Goal: Use online tool/utility: Utilize a website feature to perform a specific function

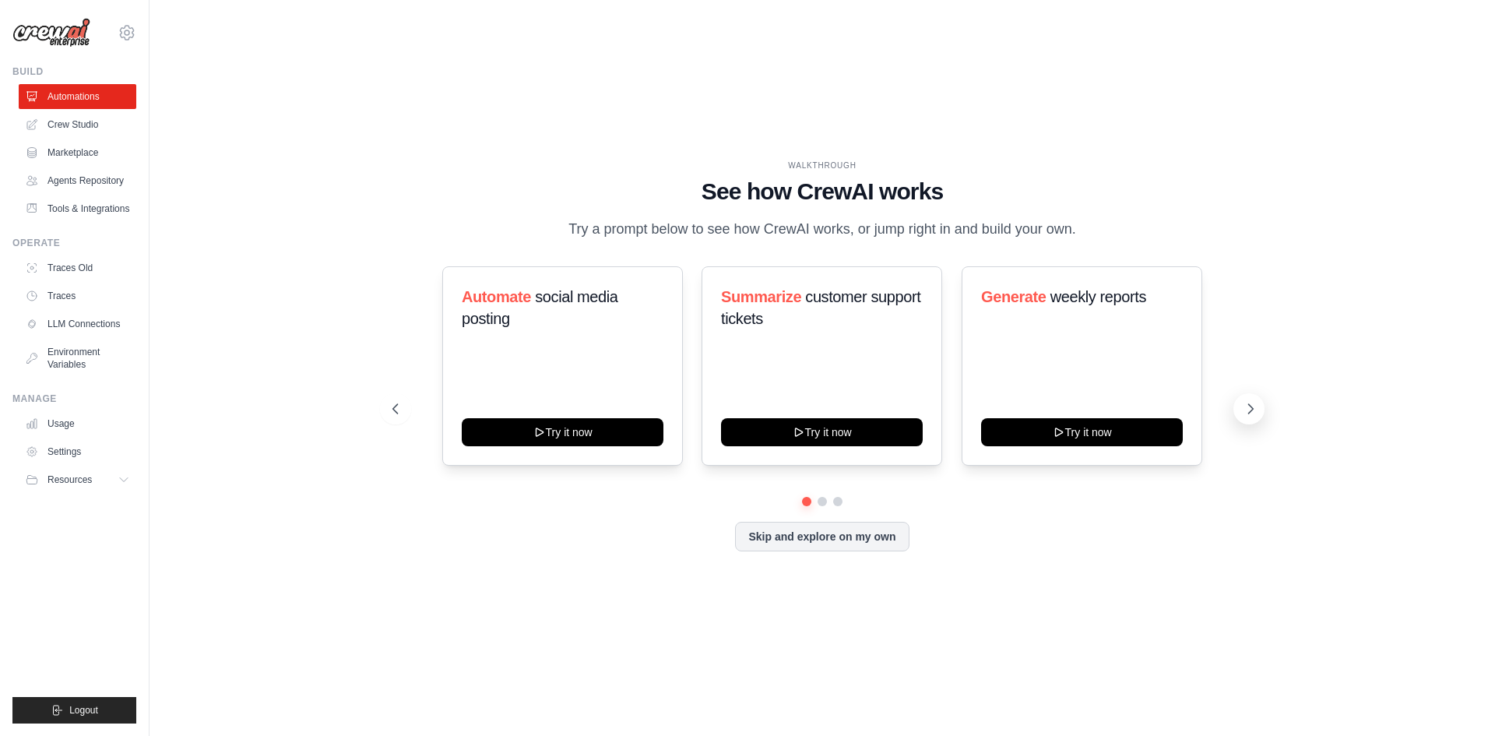
click at [1251, 416] on icon at bounding box center [1250, 409] width 16 height 16
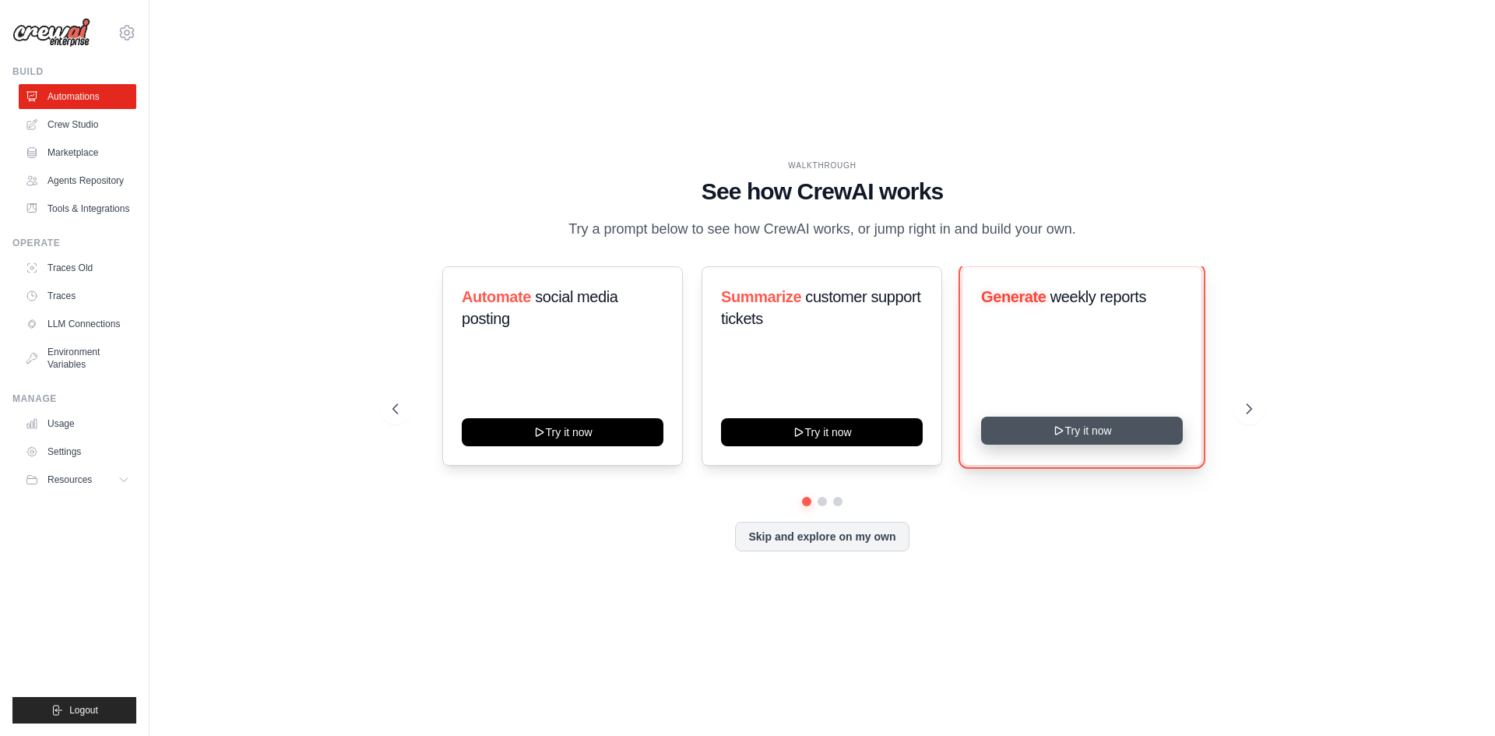
click at [1031, 434] on button "Try it now" at bounding box center [1082, 430] width 202 height 28
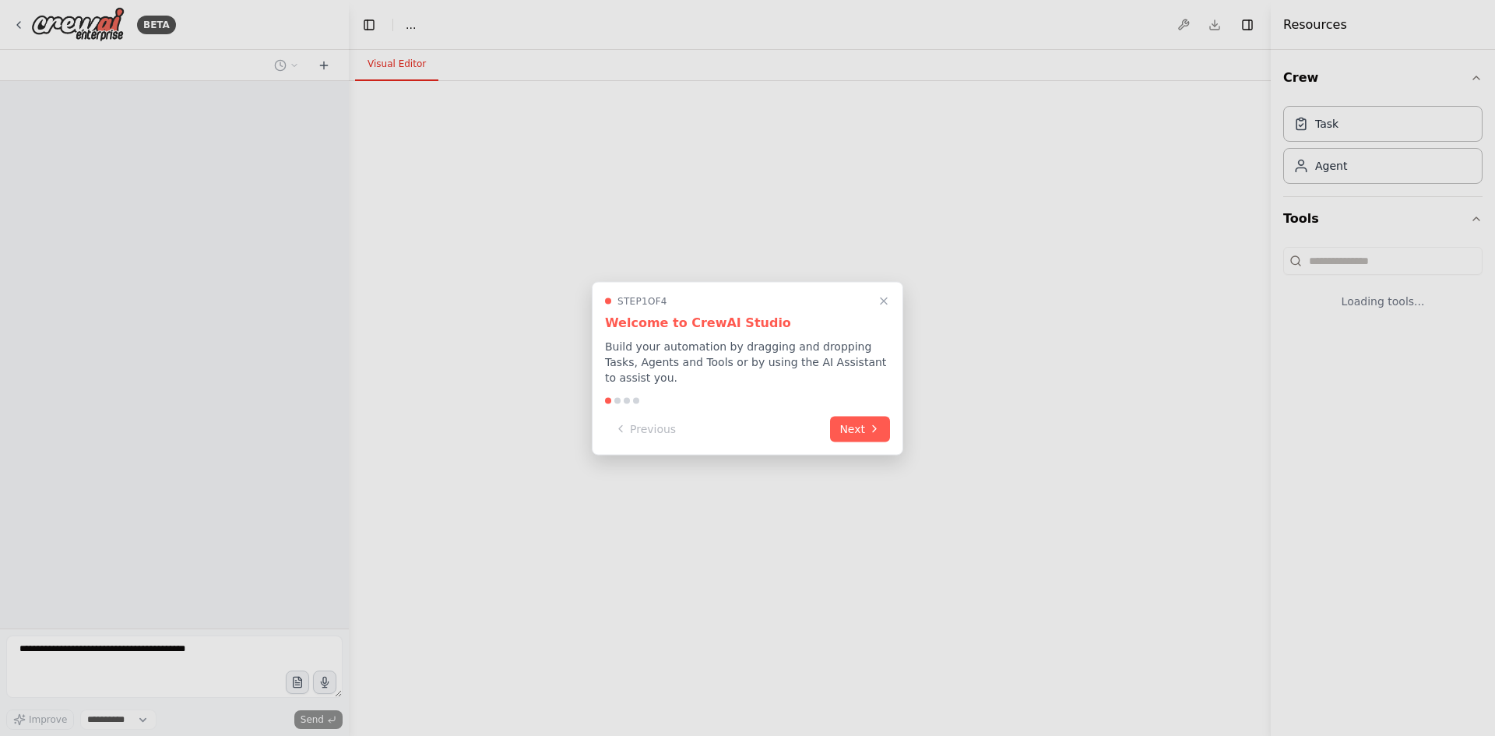
select select "****"
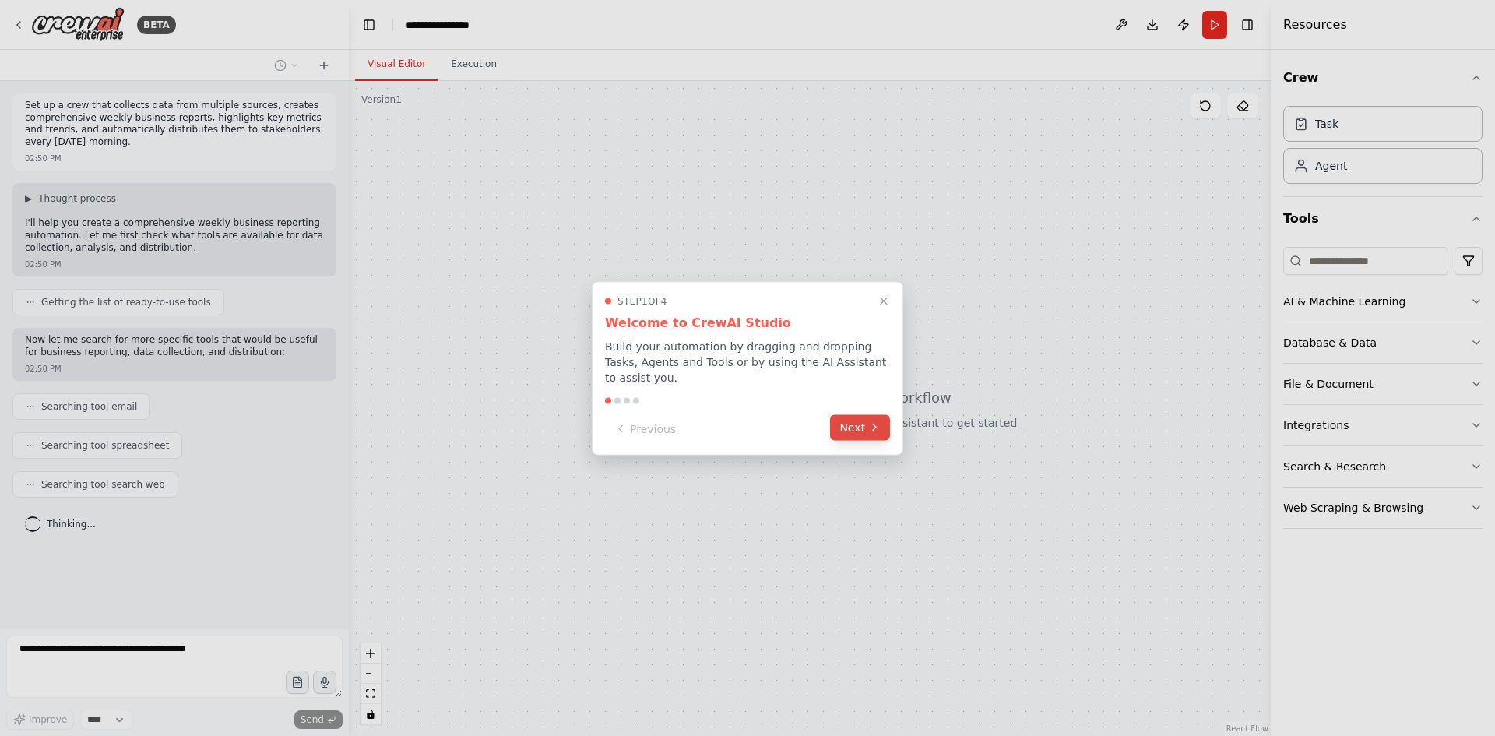
click at [854, 414] on button "Next" at bounding box center [860, 427] width 60 height 26
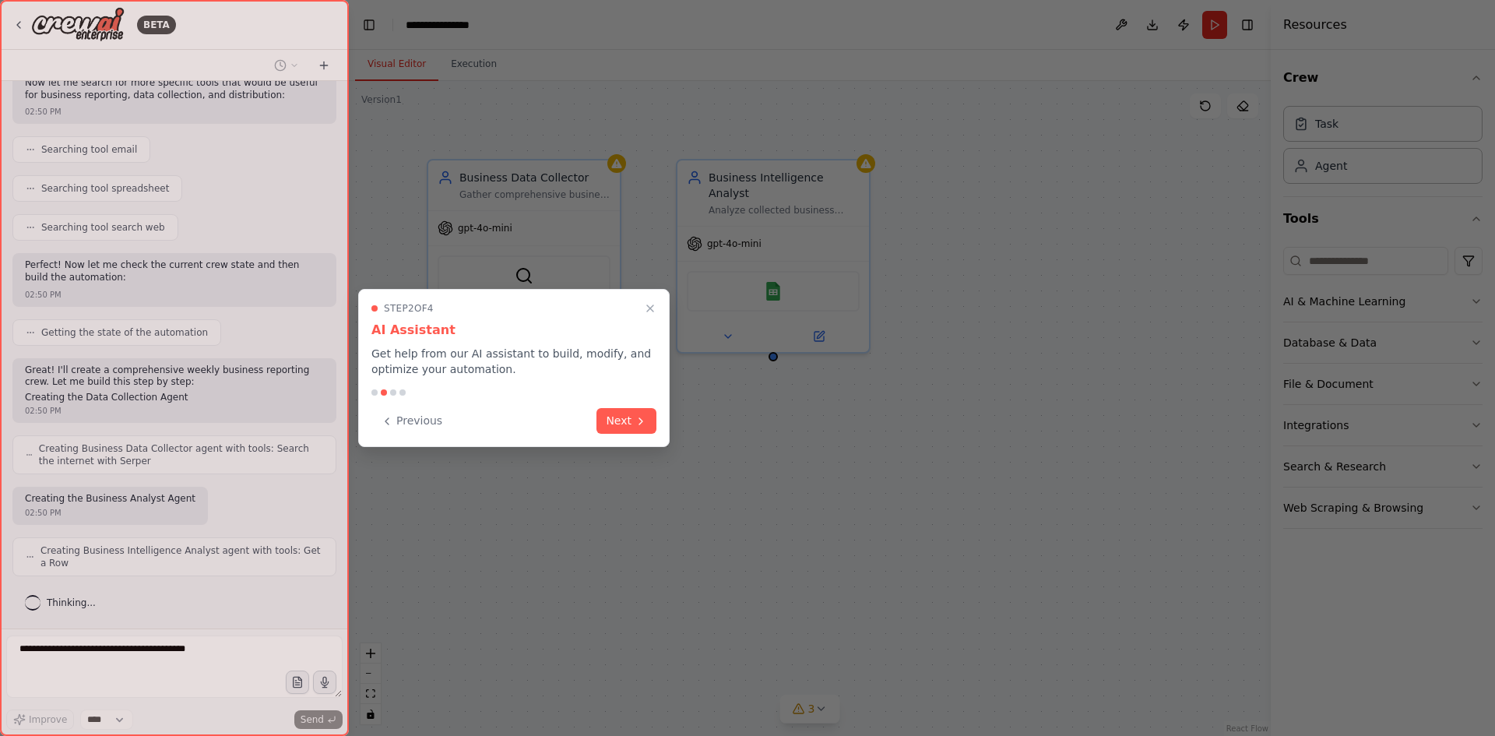
scroll to position [359, 0]
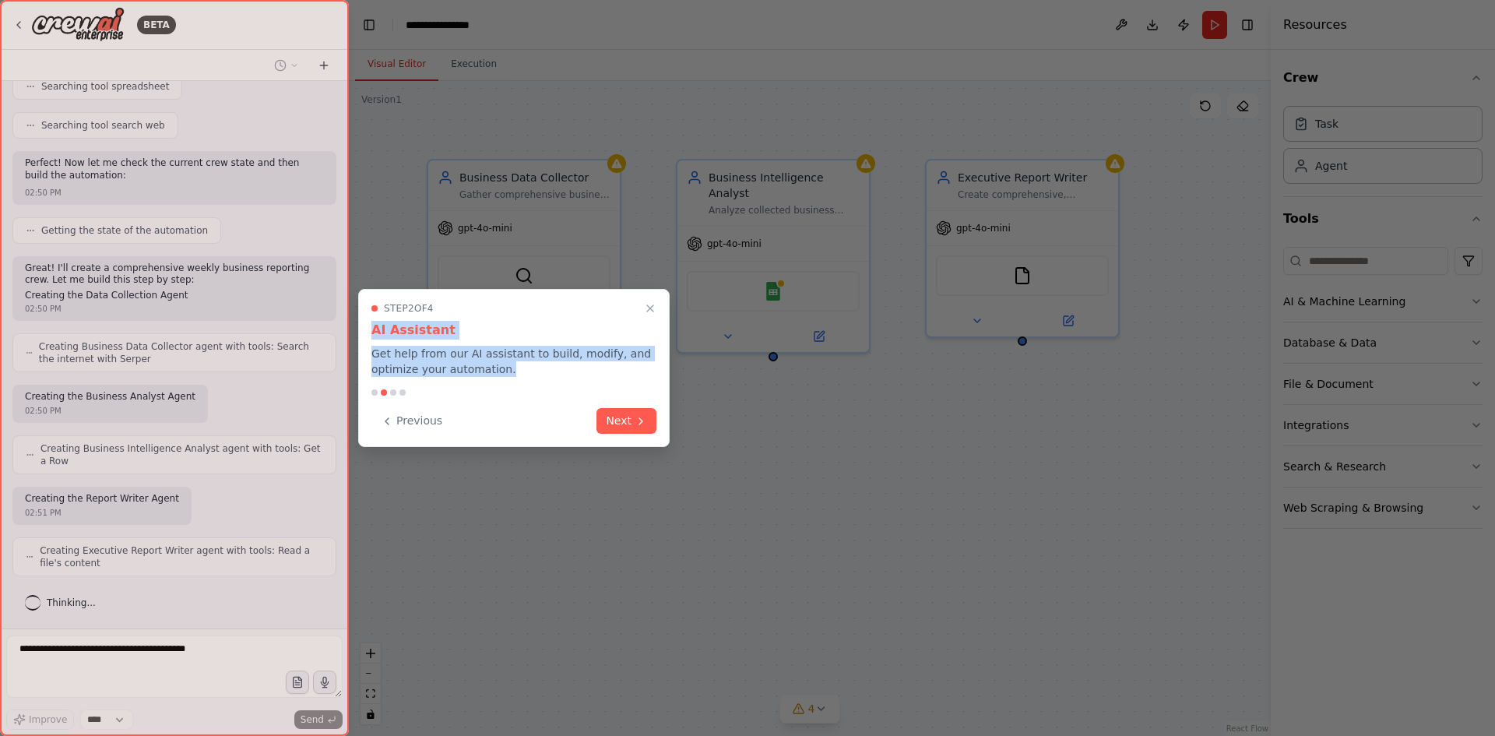
drag, startPoint x: 579, startPoint y: 302, endPoint x: 614, endPoint y: 377, distance: 82.5
click at [614, 377] on div "Step 2 of 4 AI Assistant Get help from our AI assistant to build, modify, and o…" at bounding box center [513, 368] width 311 height 158
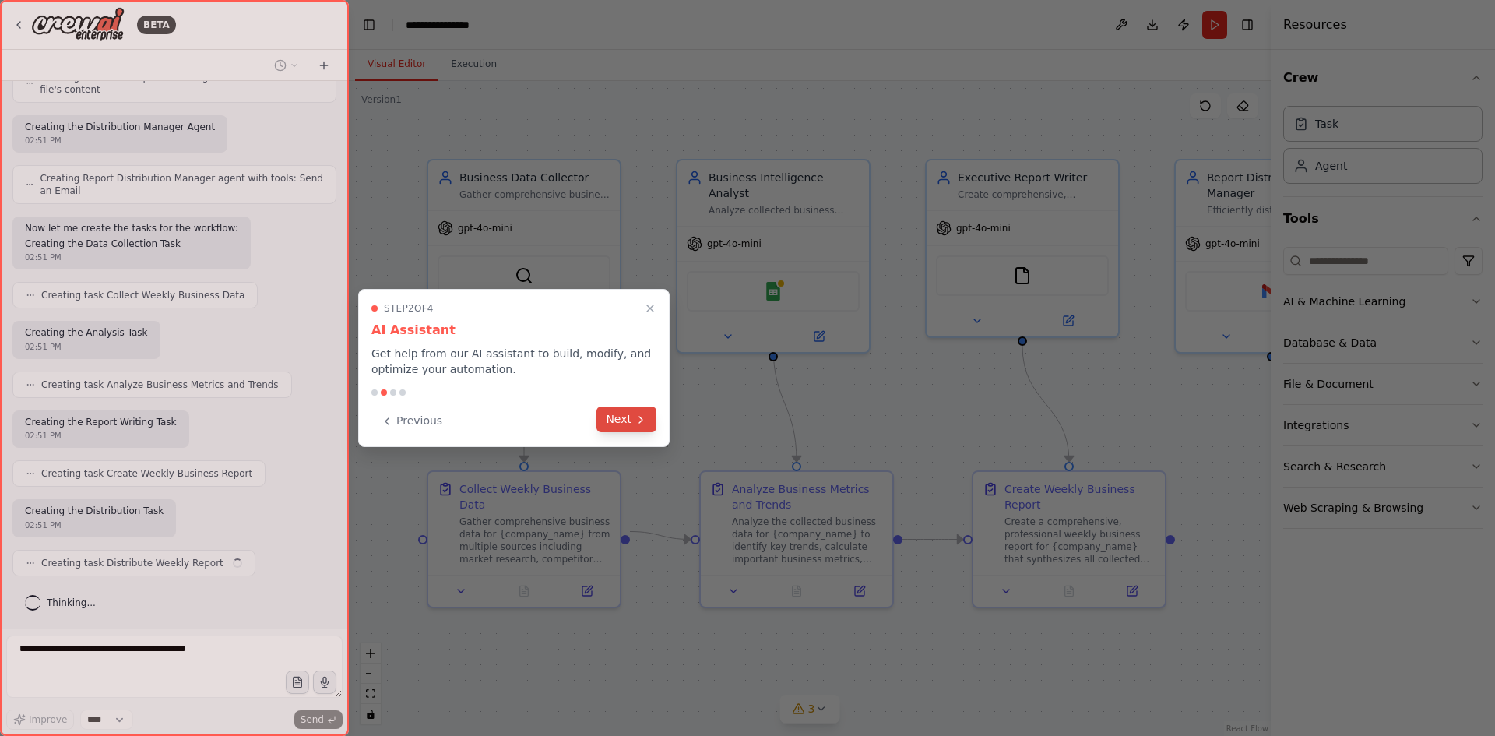
scroll to position [832, 0]
click at [645, 426] on button "Next" at bounding box center [626, 419] width 60 height 26
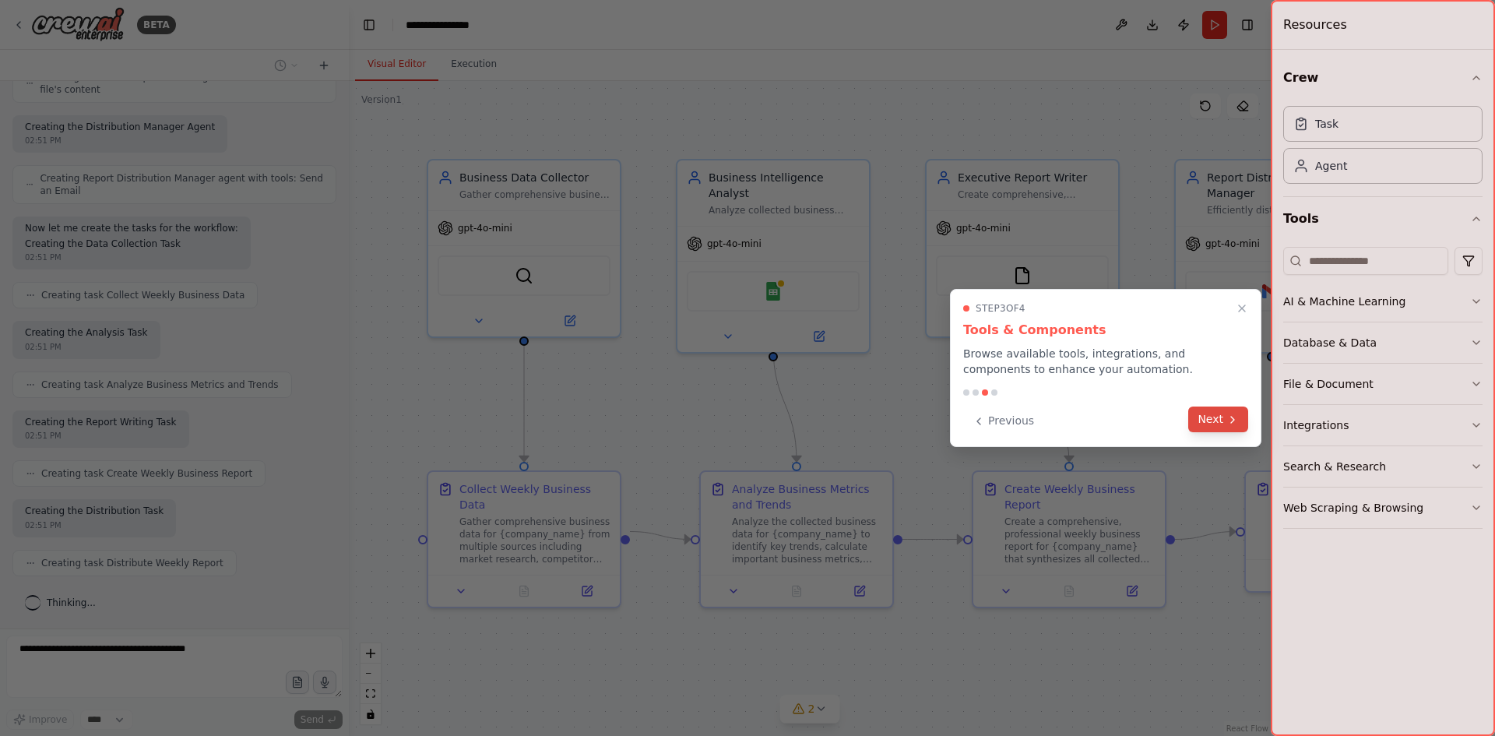
click at [1219, 427] on button "Next" at bounding box center [1218, 419] width 60 height 26
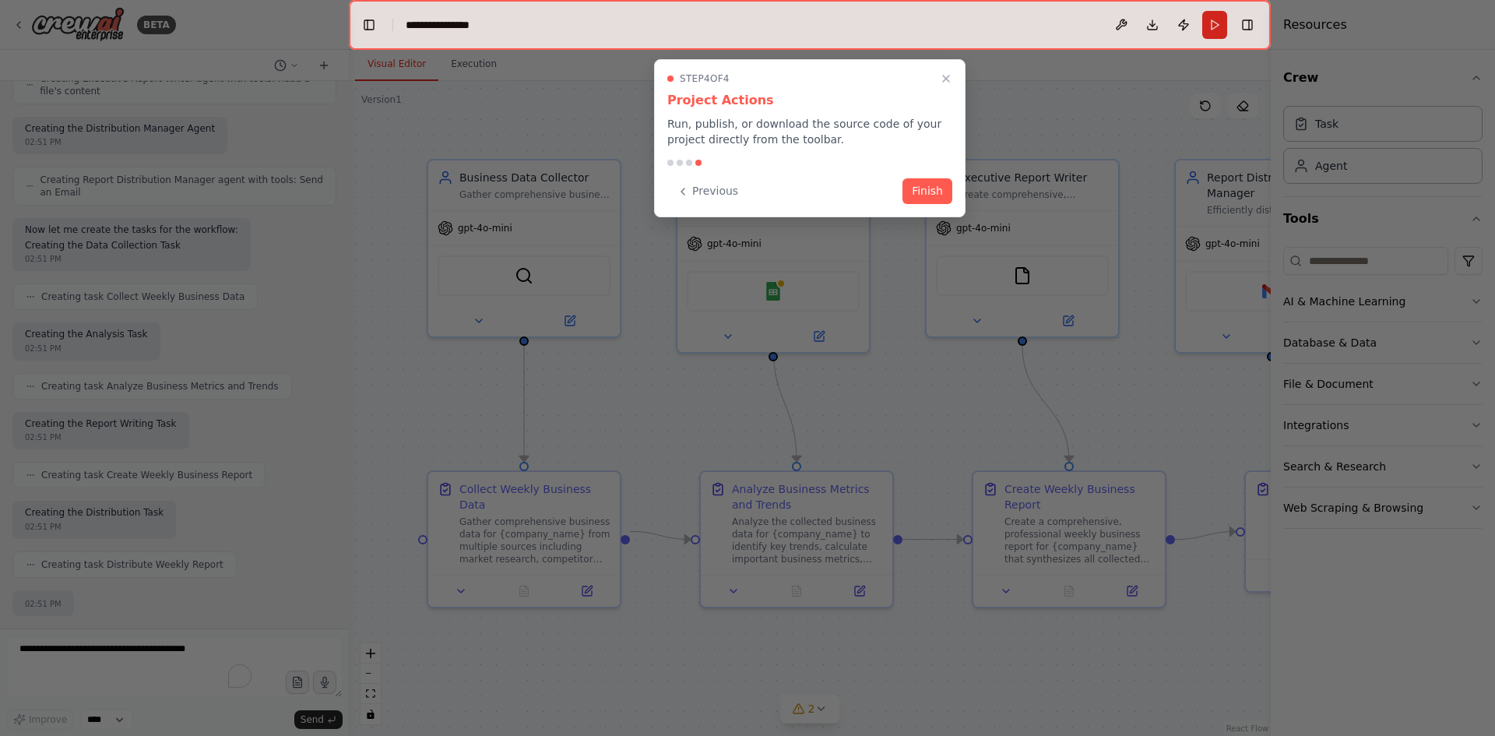
scroll to position [925, 0]
click at [935, 191] on button "Finish" at bounding box center [927, 190] width 50 height 26
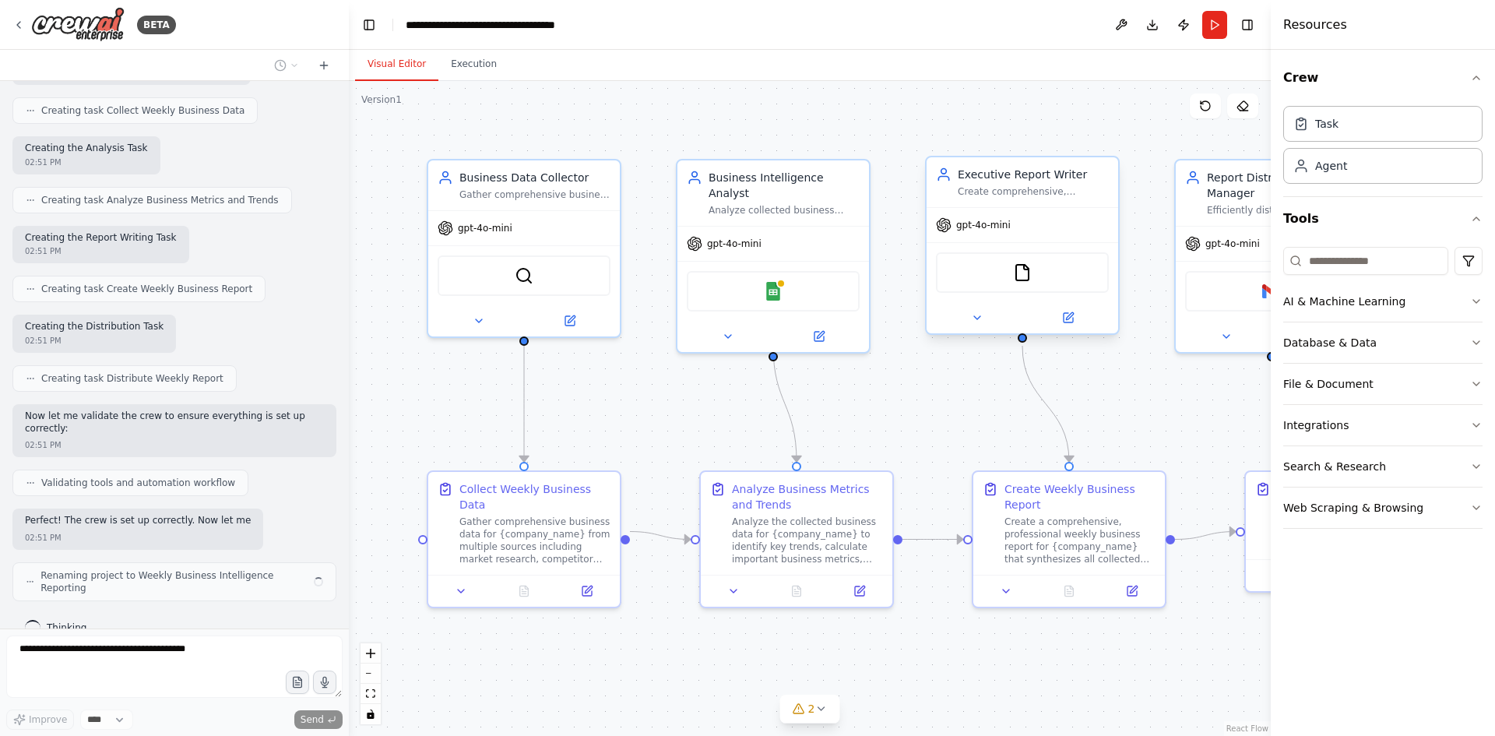
scroll to position [1029, 0]
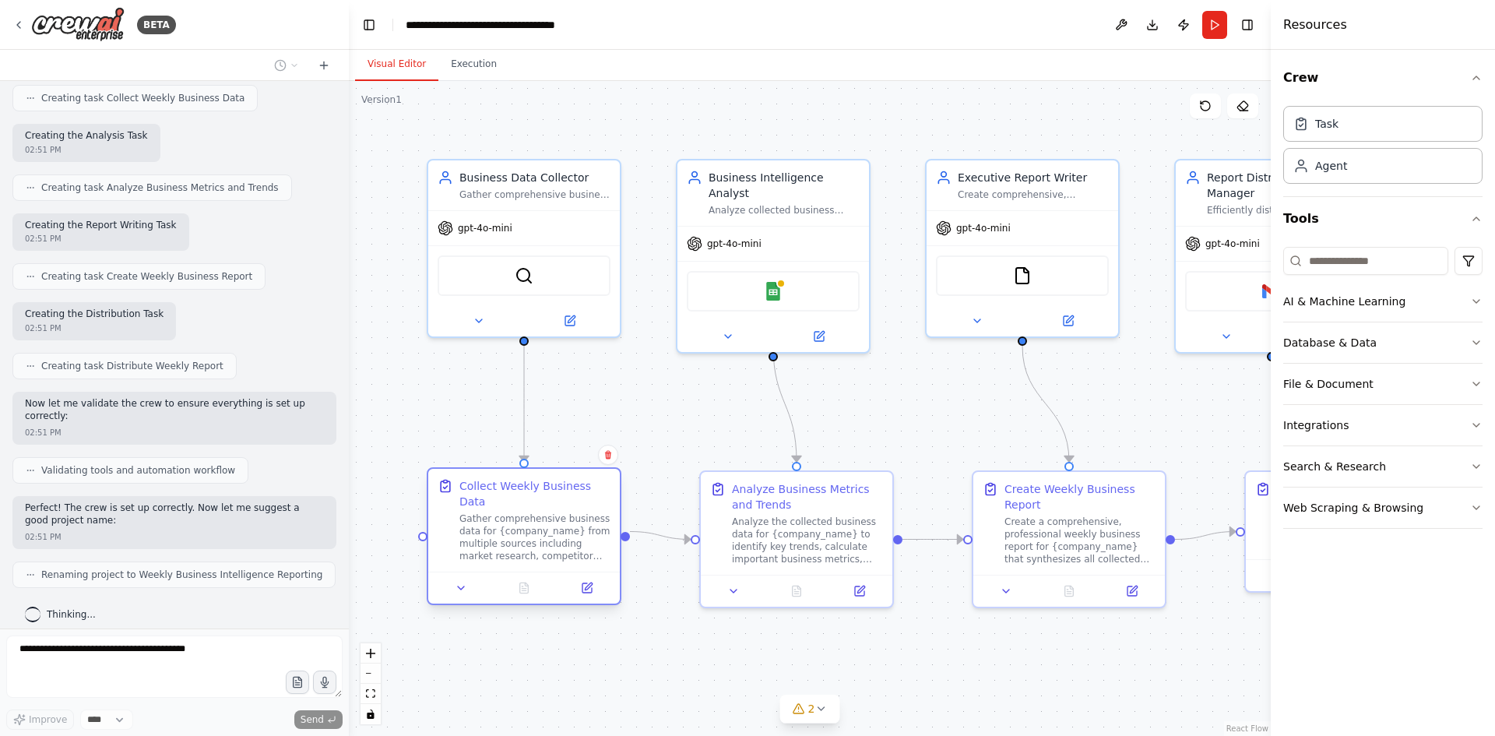
click at [578, 520] on div "Gather comprehensive business data for {company_name} from multiple sources inc…" at bounding box center [534, 537] width 151 height 50
click at [570, 227] on div "gpt-4o-mini" at bounding box center [523, 225] width 191 height 34
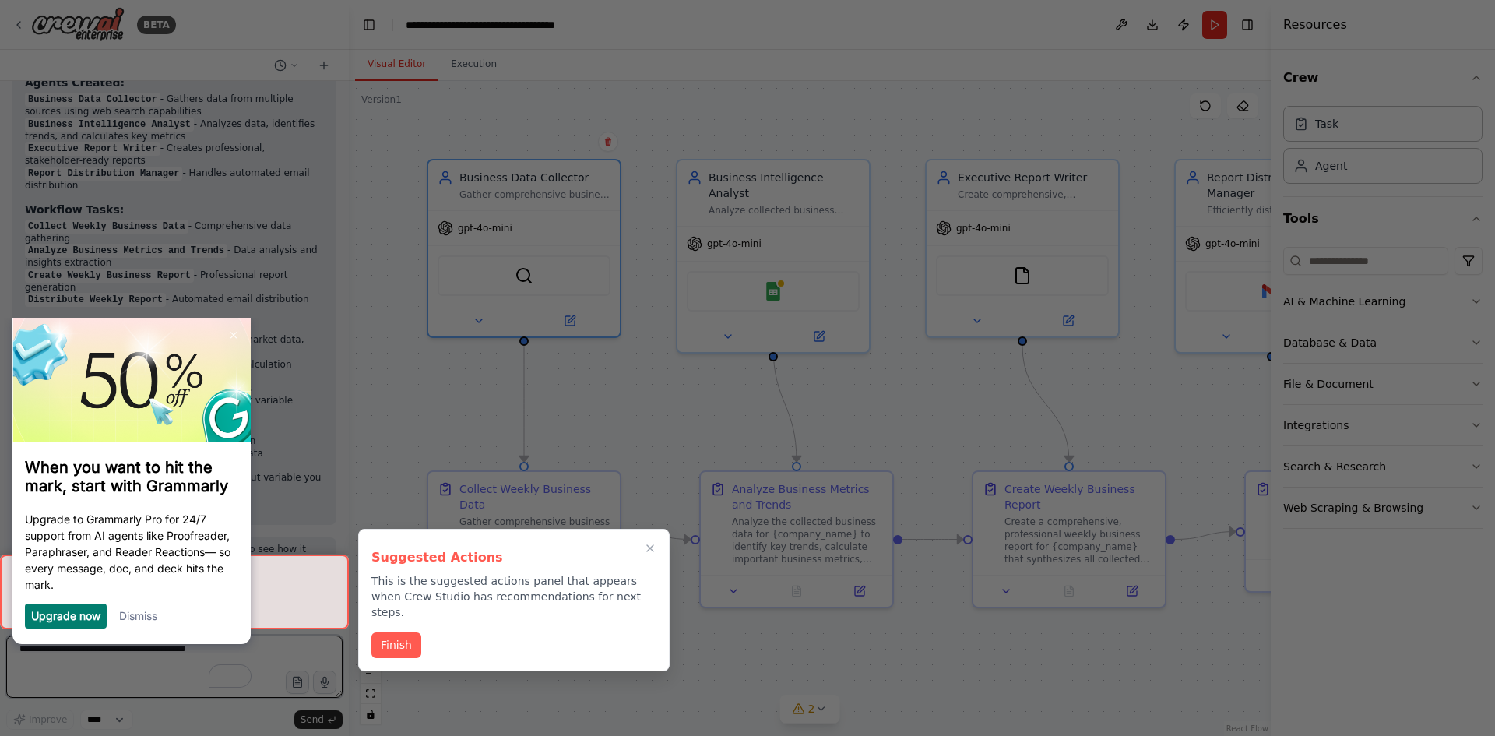
scroll to position [1631, 0]
click at [146, 612] on link "Dismiss" at bounding box center [138, 615] width 38 height 13
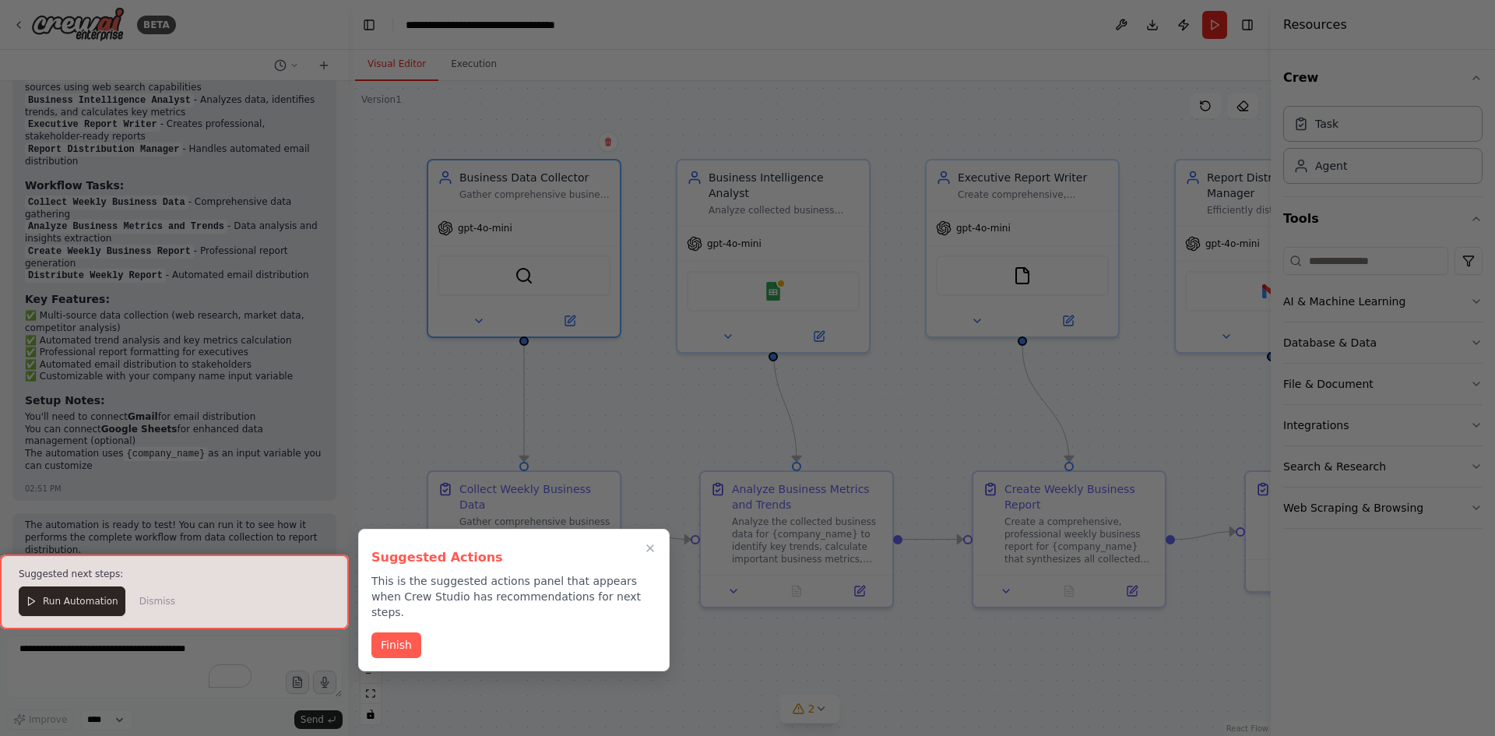
drag, startPoint x: 153, startPoint y: 172, endPoint x: 376, endPoint y: 203, distance: 224.8
click at [376, 203] on div at bounding box center [747, 368] width 1495 height 736
drag, startPoint x: 381, startPoint y: 631, endPoint x: 433, endPoint y: 609, distance: 55.8
click at [433, 609] on div "Suggested Actions This is the suggested actions panel that appears when Crew St…" at bounding box center [513, 600] width 311 height 142
click at [646, 543] on icon "Close walkthrough" at bounding box center [650, 548] width 14 height 14
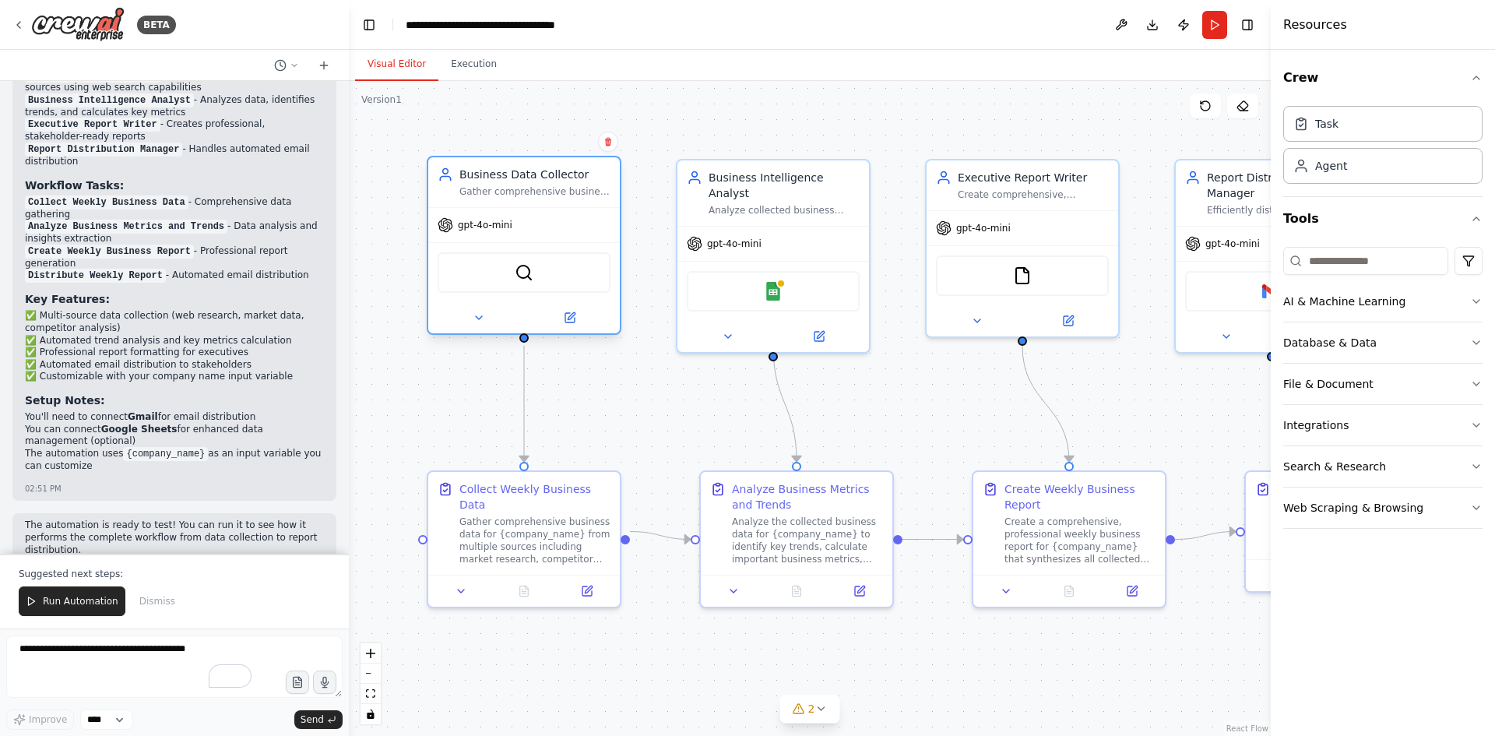
click at [555, 279] on div "SerperDevTool" at bounding box center [523, 272] width 173 height 40
click at [524, 272] on img at bounding box center [524, 272] width 19 height 19
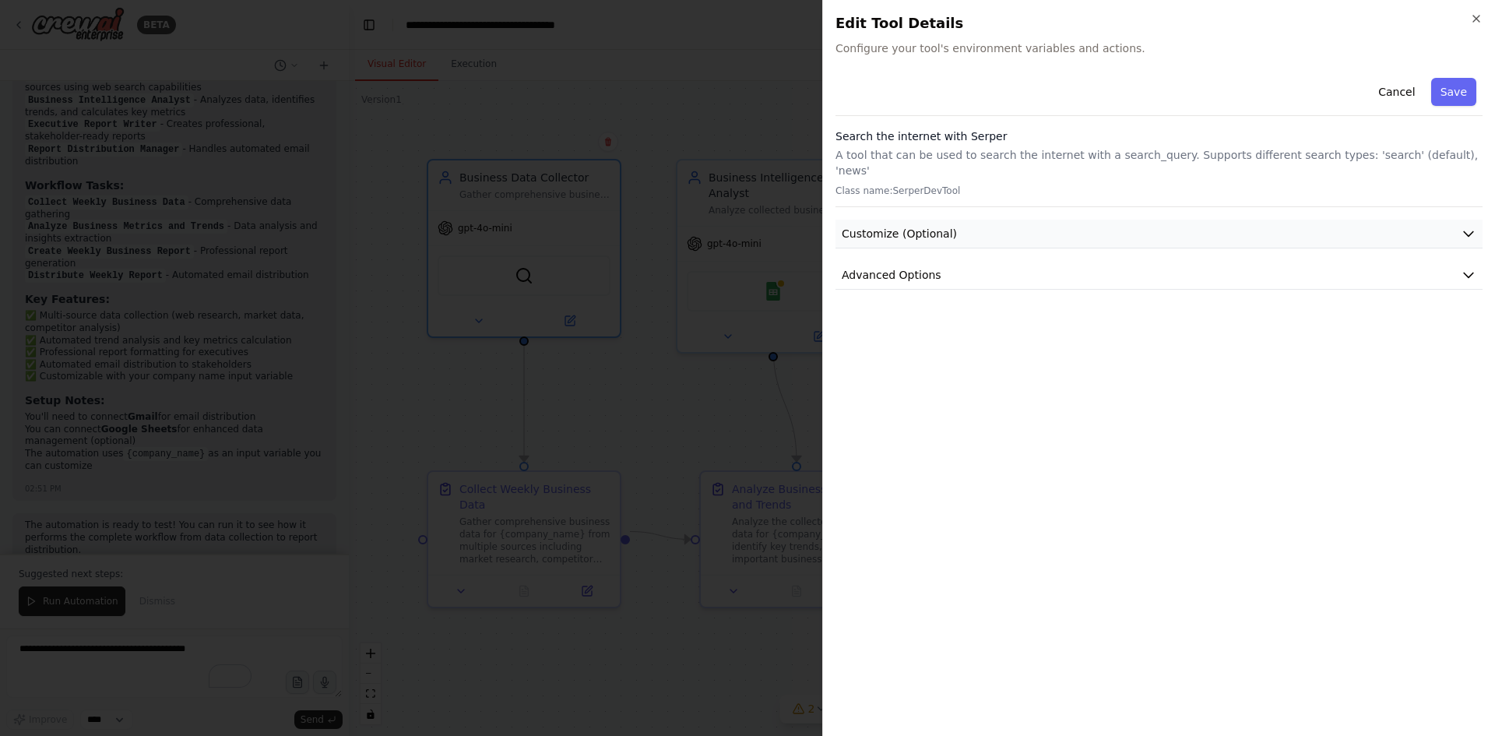
click at [889, 226] on span "Customize (Optional)" at bounding box center [898, 234] width 115 height 16
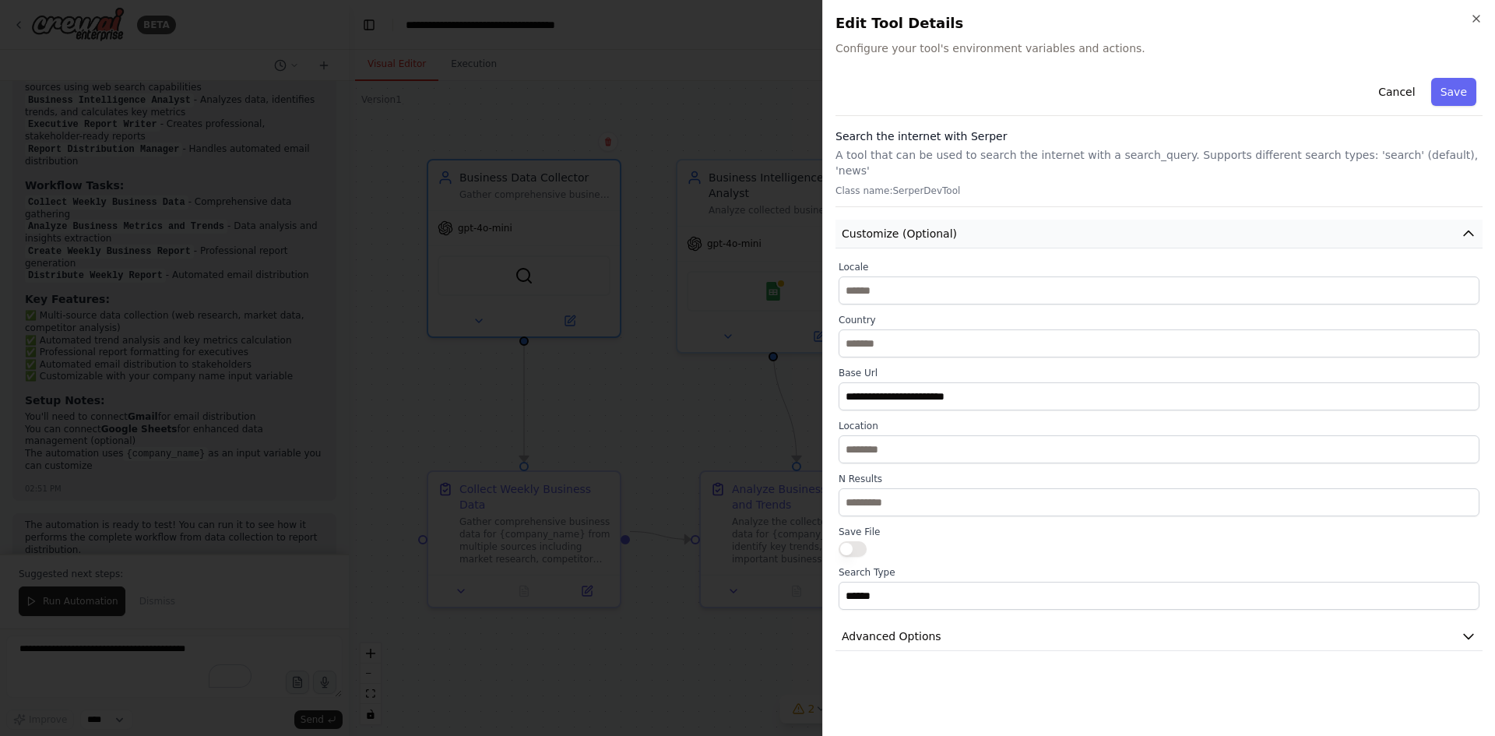
click at [889, 226] on span "Customize (Optional)" at bounding box center [898, 234] width 115 height 16
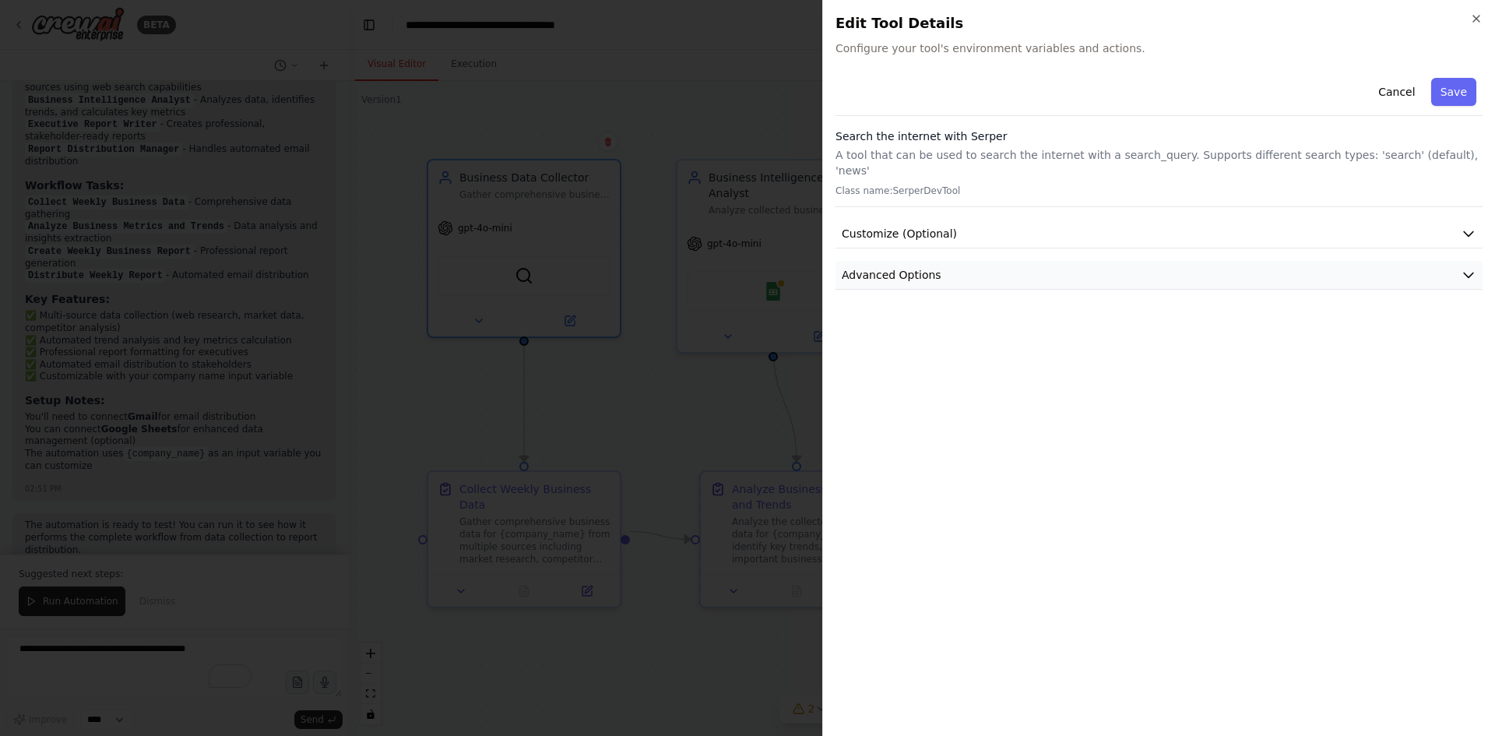
click at [876, 267] on span "Advanced Options" at bounding box center [891, 275] width 100 height 16
click at [874, 267] on span "Advanced Options" at bounding box center [891, 275] width 100 height 16
click at [869, 226] on span "Customize (Optional)" at bounding box center [898, 234] width 115 height 16
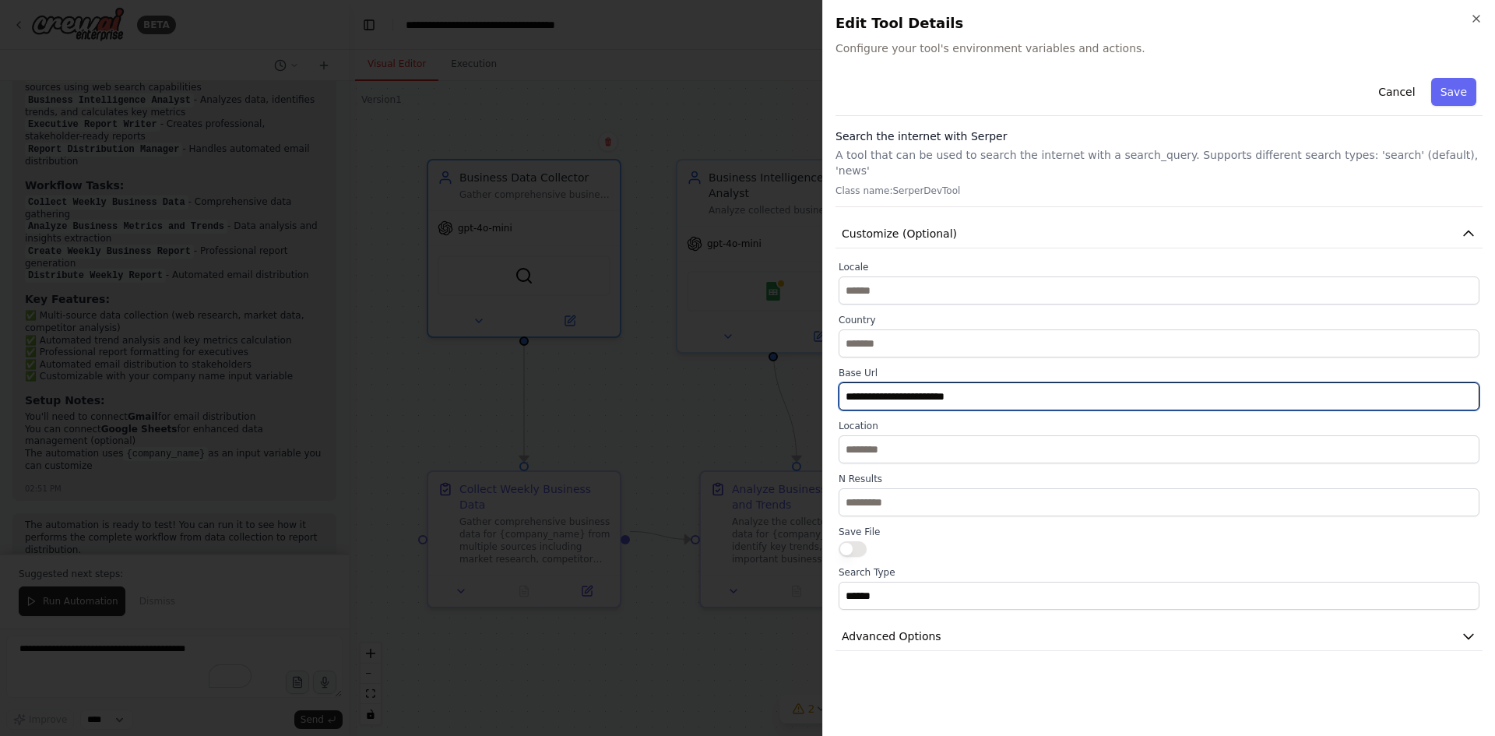
drag, startPoint x: 984, startPoint y: 382, endPoint x: 831, endPoint y: 386, distance: 152.6
click at [831, 386] on div "**********" at bounding box center [1158, 368] width 673 height 736
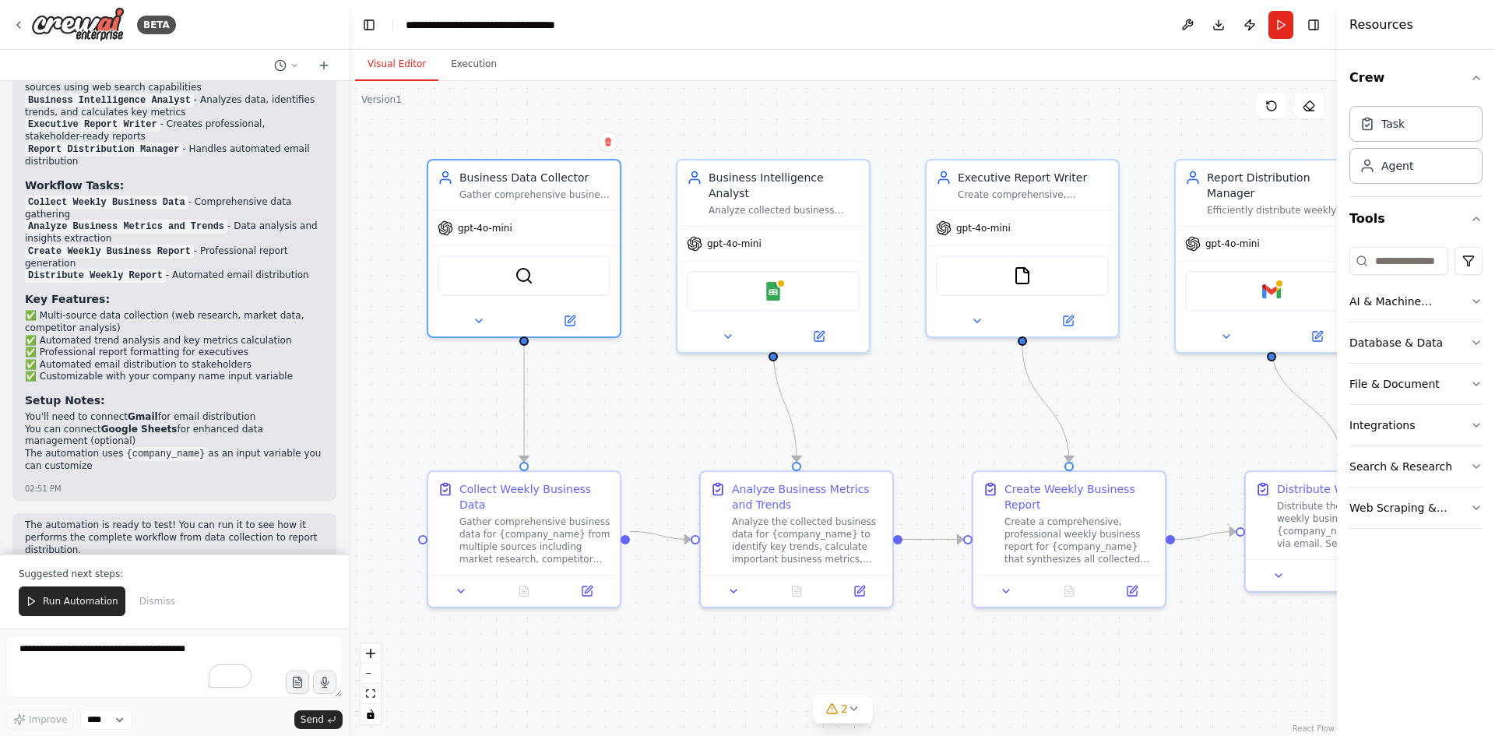
drag, startPoint x: 1275, startPoint y: 690, endPoint x: 1468, endPoint y: 694, distance: 193.1
click at [1468, 694] on div "Resources Crew Task Agent Tools AI & Machine Learning Database & Data File & Do…" at bounding box center [1416, 368] width 158 height 736
click at [862, 714] on button "2" at bounding box center [843, 708] width 60 height 29
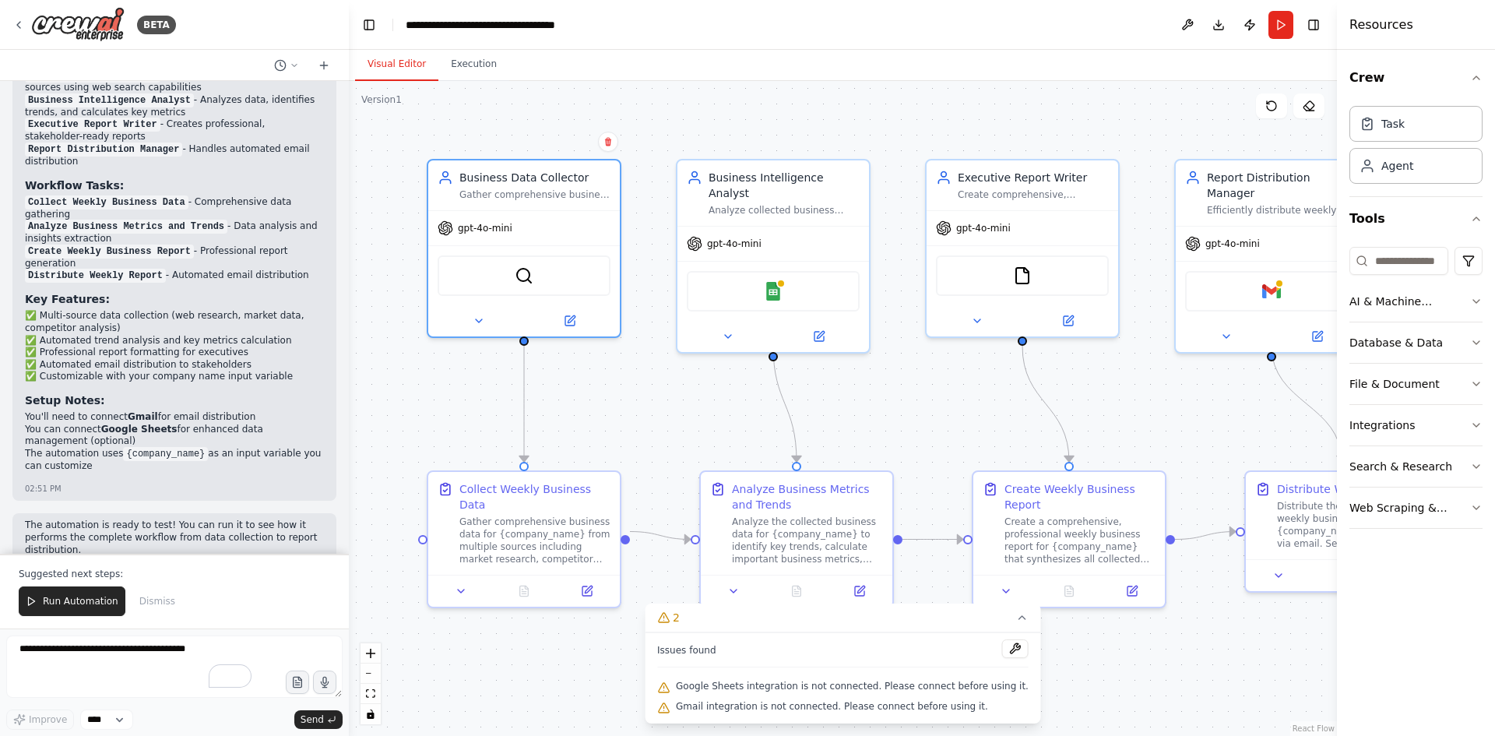
click at [1148, 673] on div ".deletable-edge-delete-btn { width: 20px; height: 20px; border: 0px solid #ffff…" at bounding box center [843, 408] width 988 height 655
click at [1069, 278] on div "FileReadTool" at bounding box center [1022, 272] width 173 height 40
click at [1304, 408] on icon "Edge from 9983cc19-3d93-4ced-a706-63842900fe7f to b73692f3-7ebd-482e-87f3-9fe87…" at bounding box center [1306, 404] width 70 height 116
click at [367, 24] on button "Toggle Left Sidebar" at bounding box center [369, 25] width 22 height 22
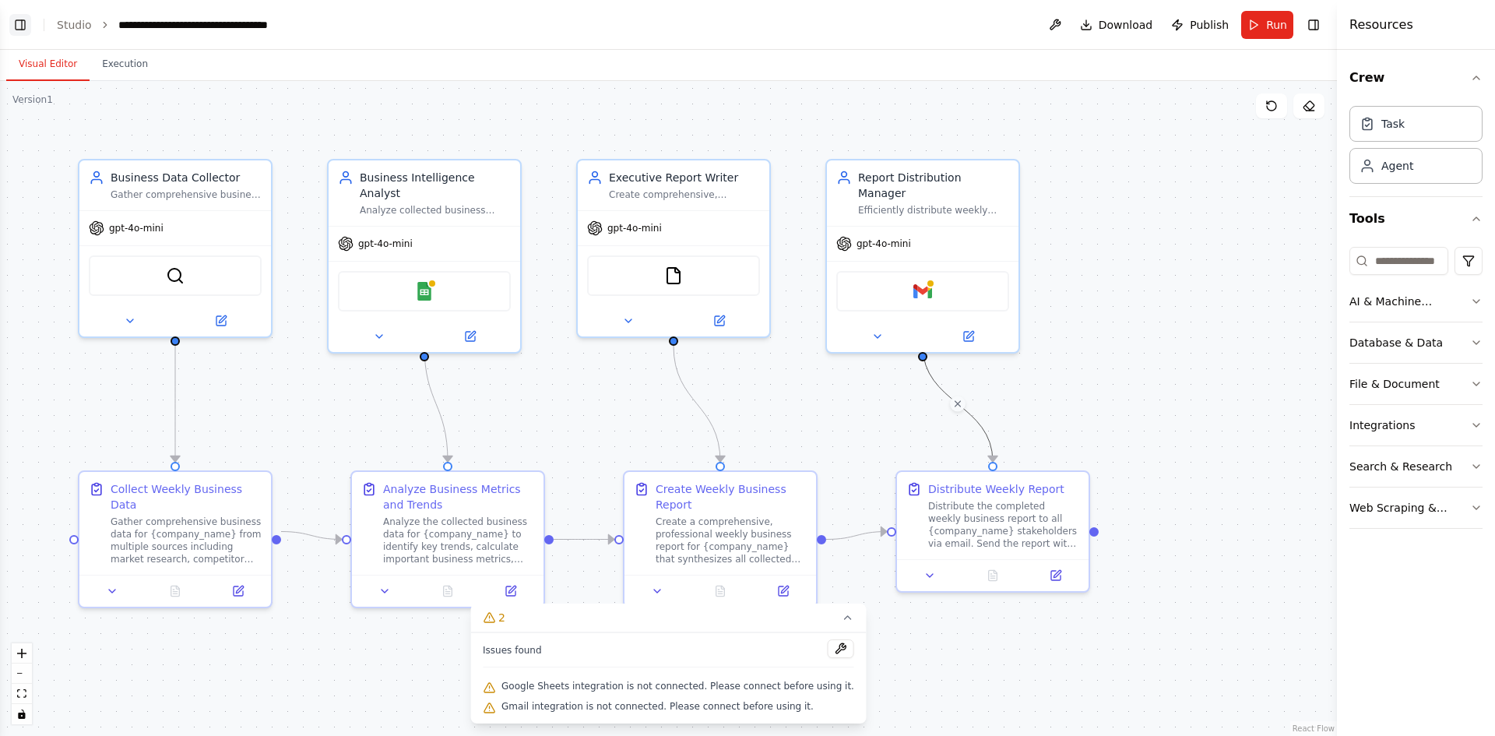
click at [26, 18] on button "Toggle Left Sidebar" at bounding box center [20, 25] width 22 height 22
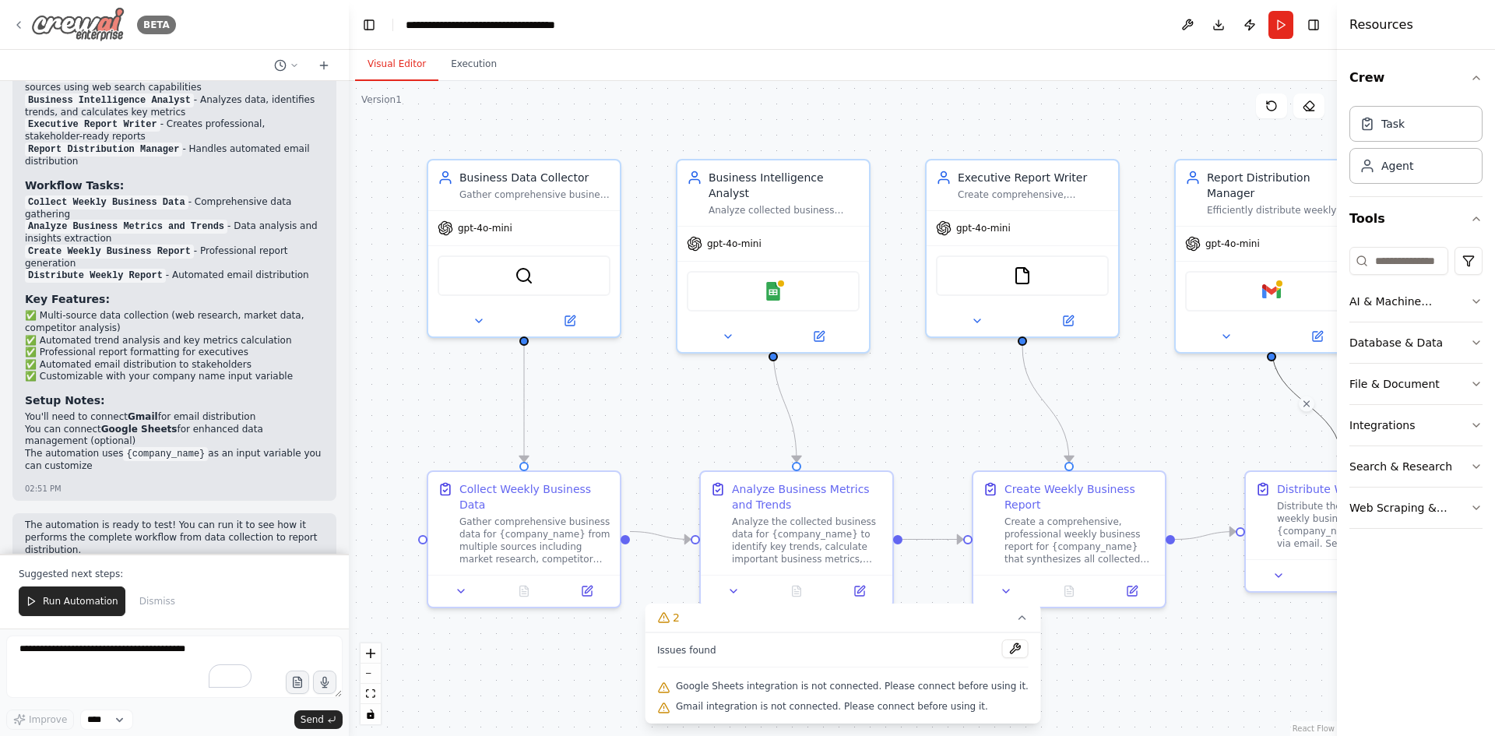
click at [19, 24] on icon at bounding box center [18, 25] width 12 height 12
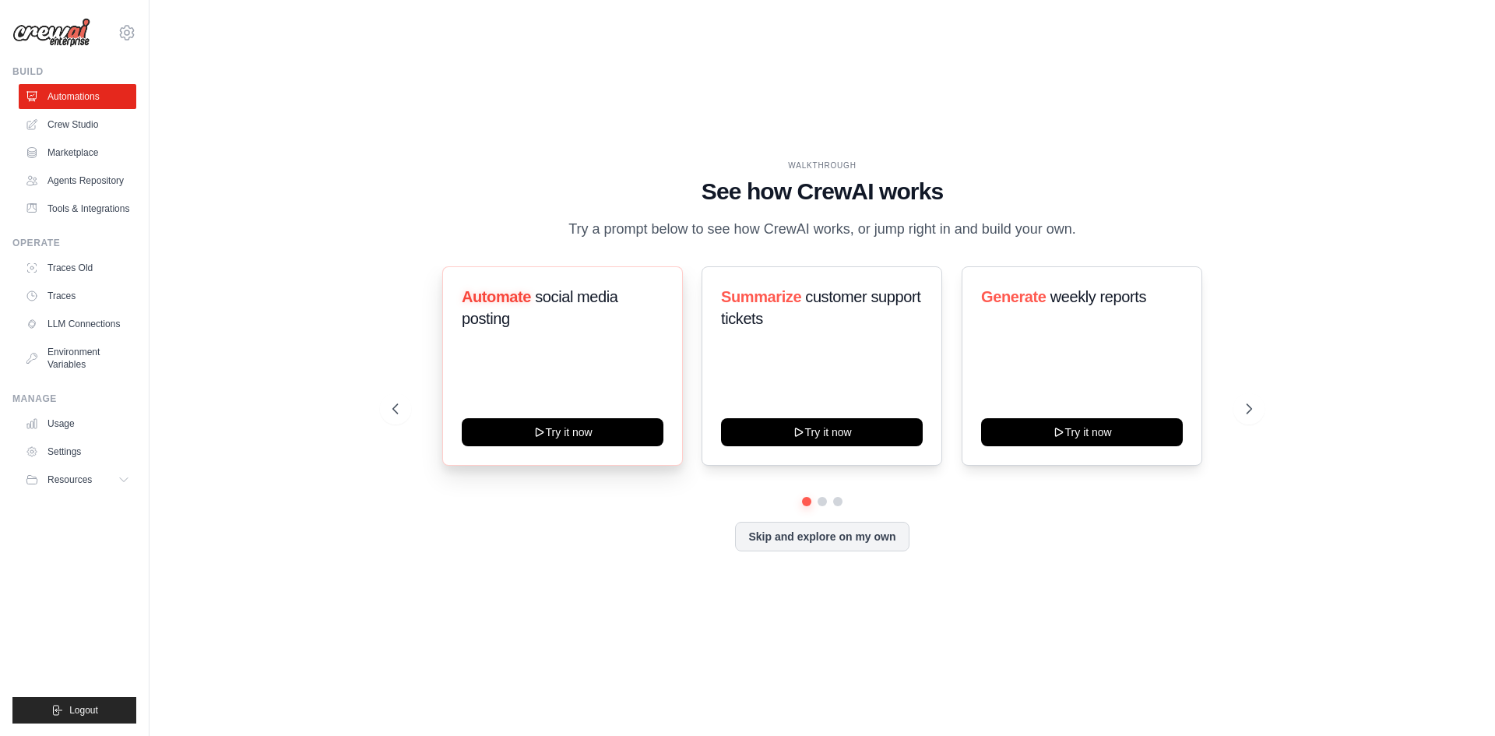
click at [536, 393] on div "Automate social media posting Try it now" at bounding box center [562, 365] width 241 height 199
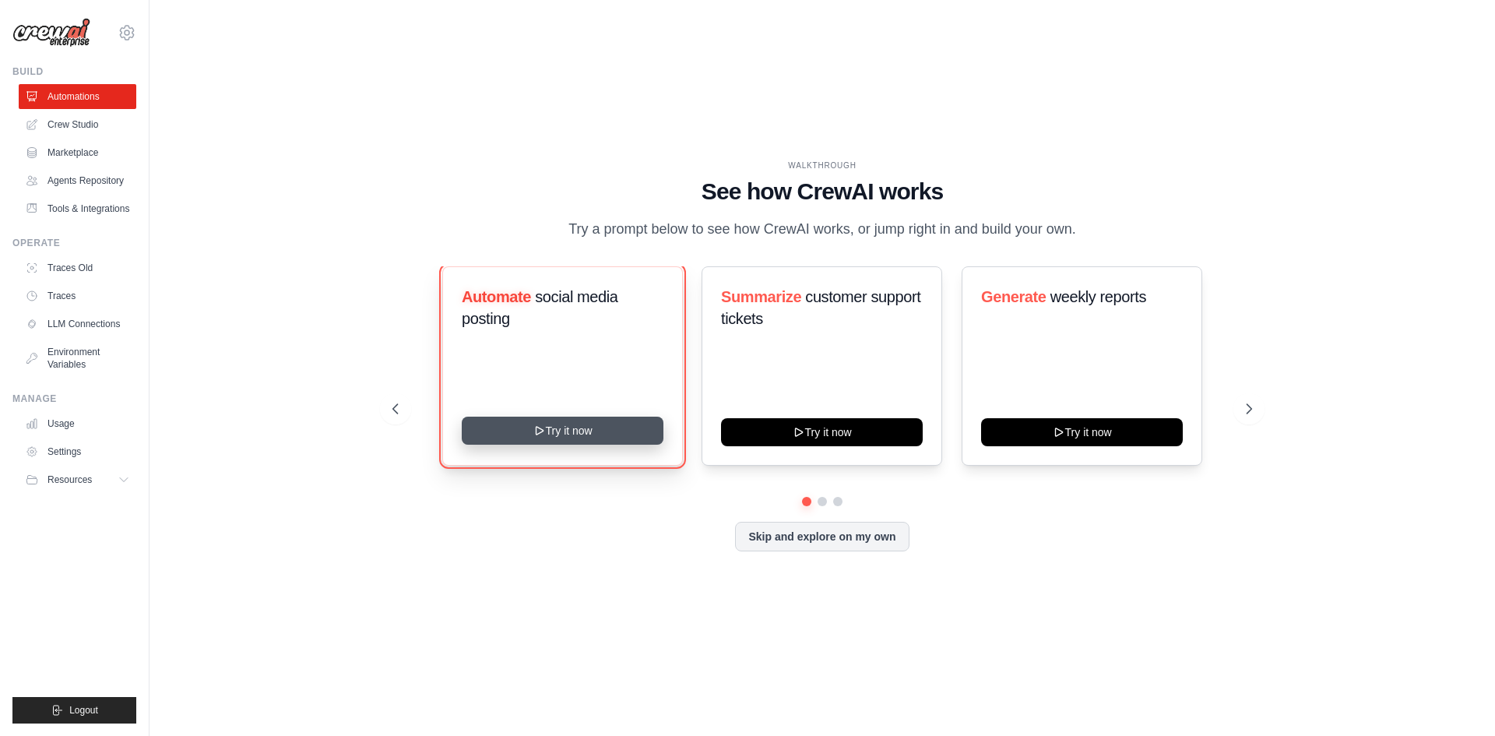
click at [567, 436] on button "Try it now" at bounding box center [563, 430] width 202 height 28
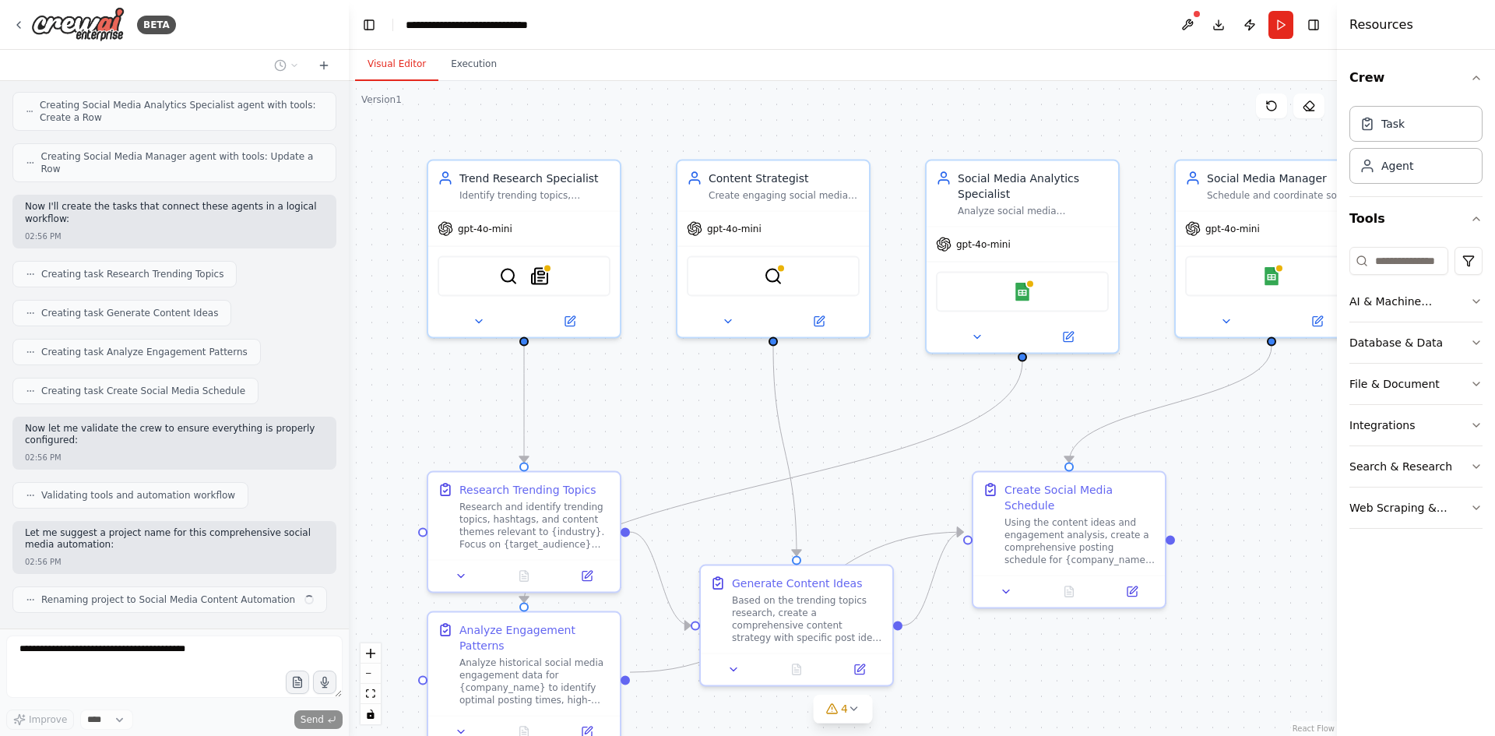
scroll to position [870, 0]
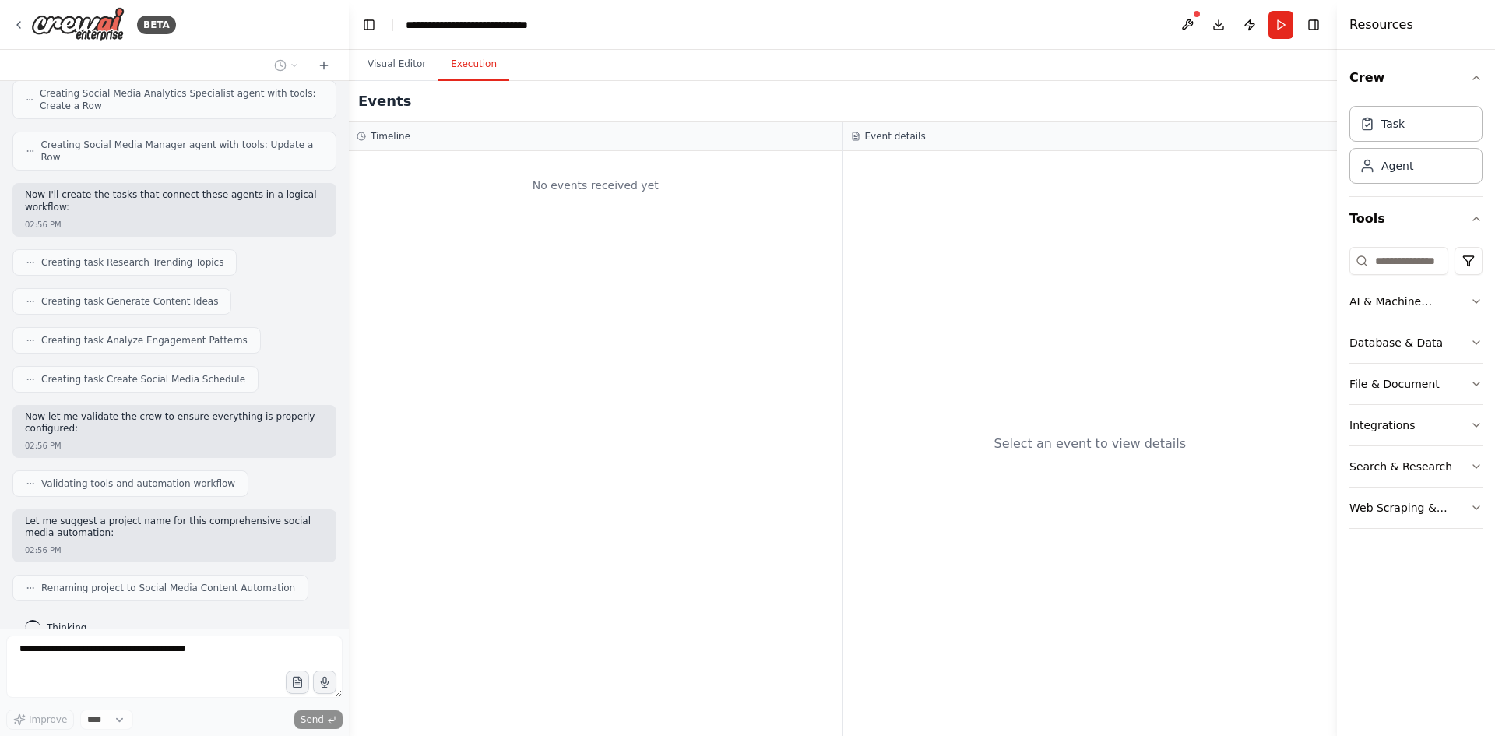
click at [458, 72] on button "Execution" at bounding box center [473, 64] width 71 height 33
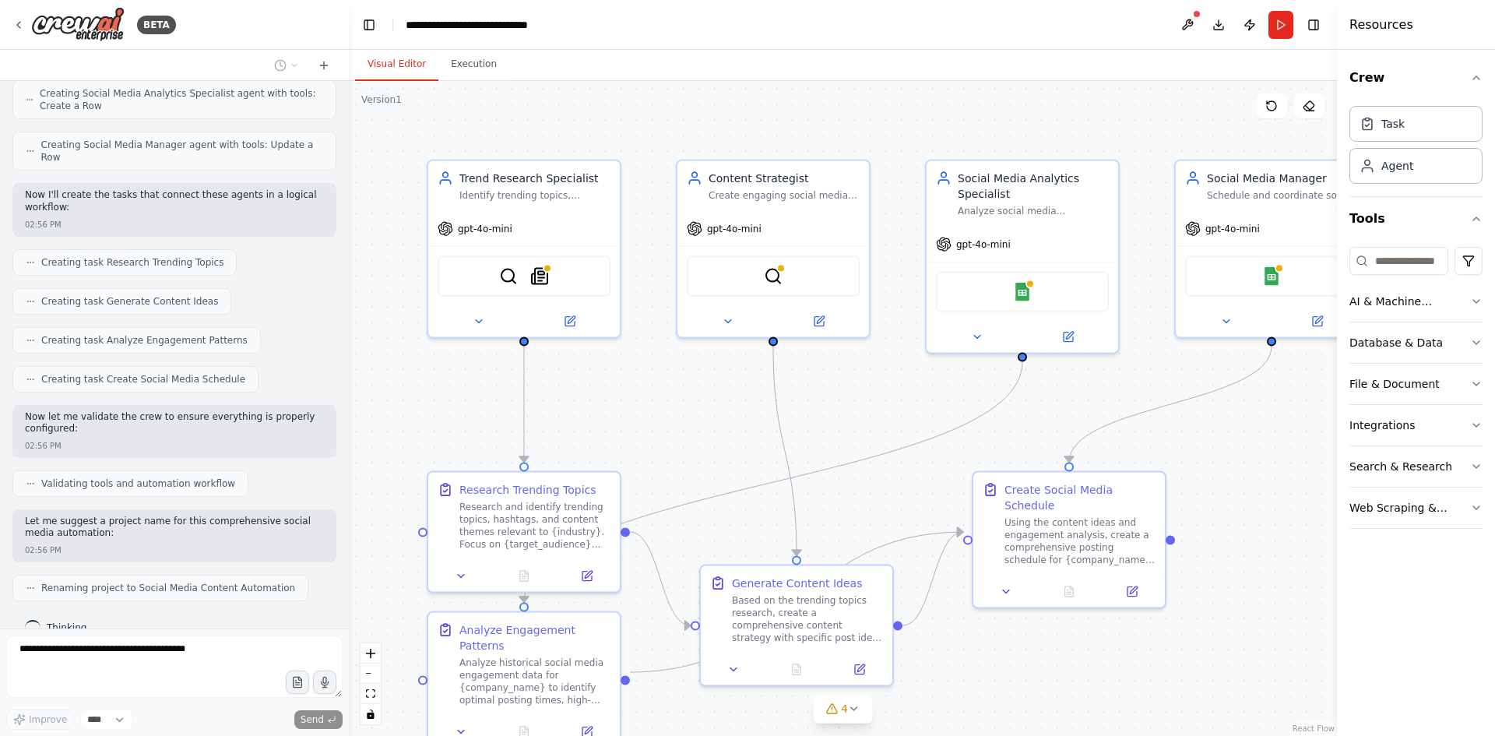
click at [393, 69] on button "Visual Editor" at bounding box center [396, 64] width 83 height 33
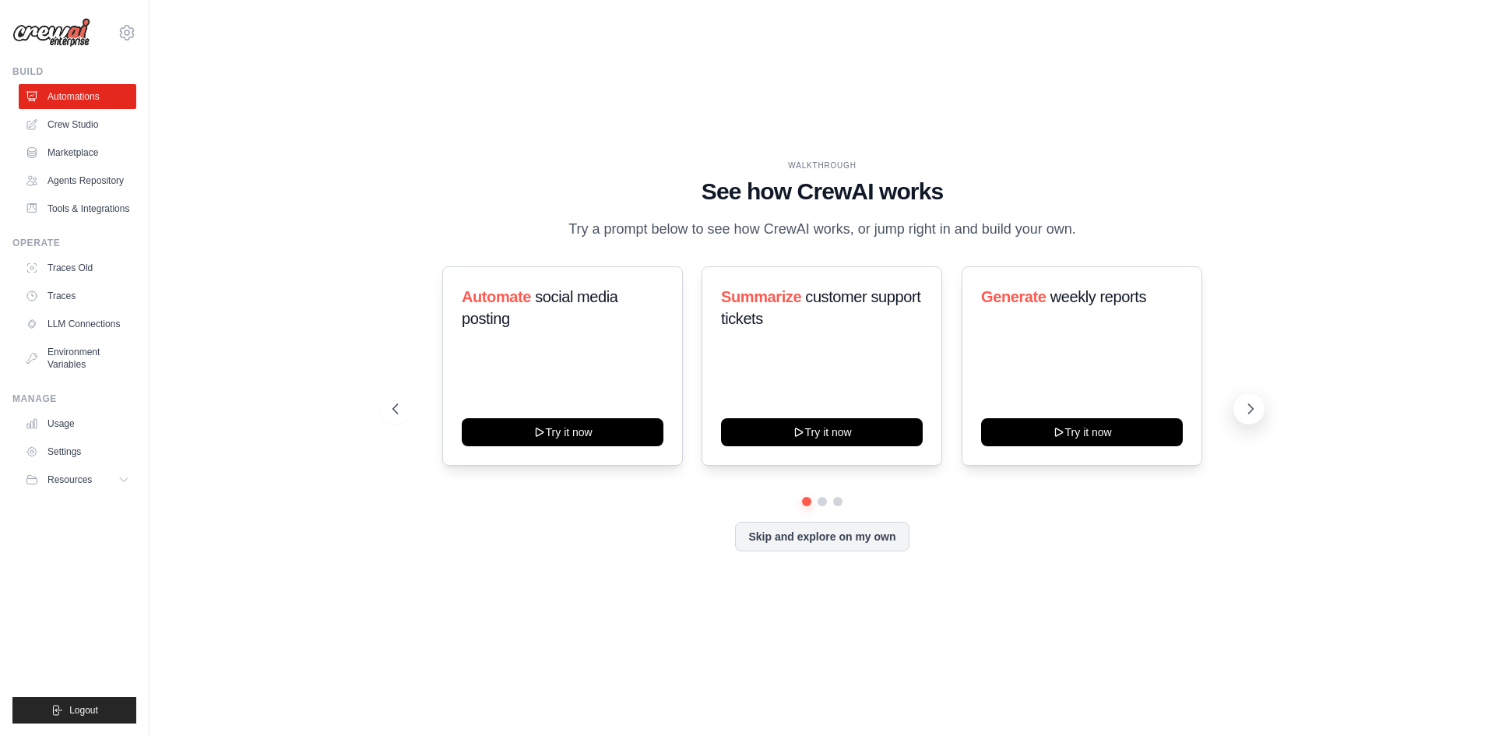
click at [1251, 416] on icon at bounding box center [1250, 409] width 16 height 16
